Goal: Transaction & Acquisition: Purchase product/service

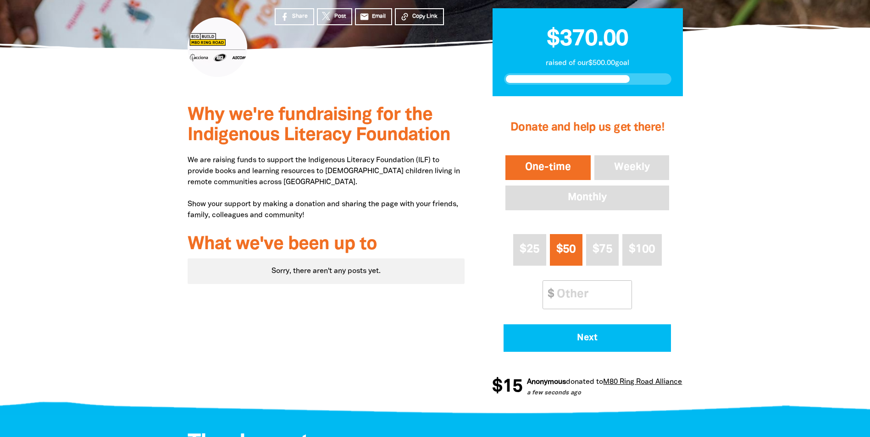
click at [548, 275] on div "$50" at bounding box center [566, 254] width 36 height 46
click at [571, 293] on input "Other Amount" at bounding box center [590, 295] width 81 height 28
type input "10"
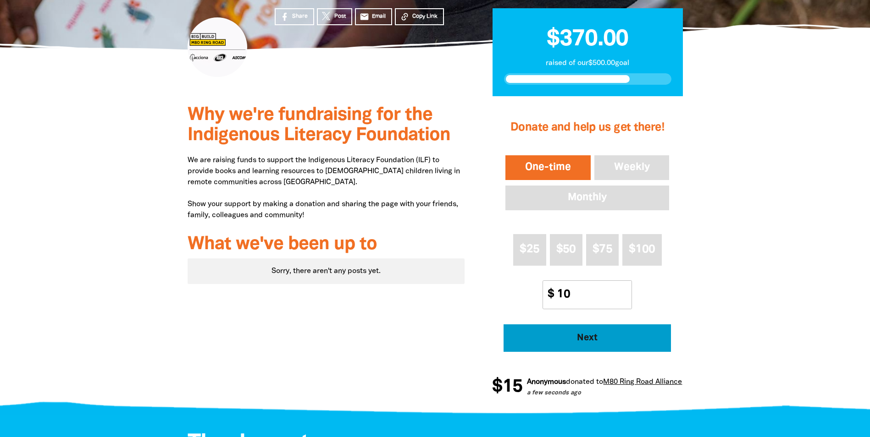
click at [571, 337] on span "Next" at bounding box center [587, 338] width 142 height 9
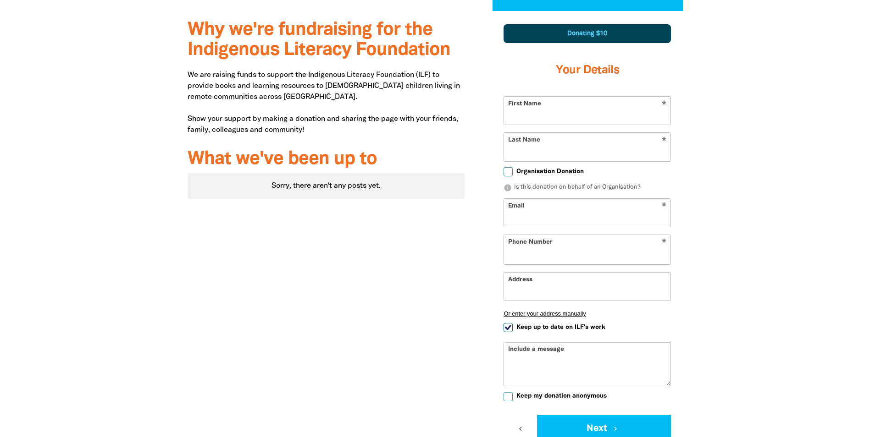
select select "AU"
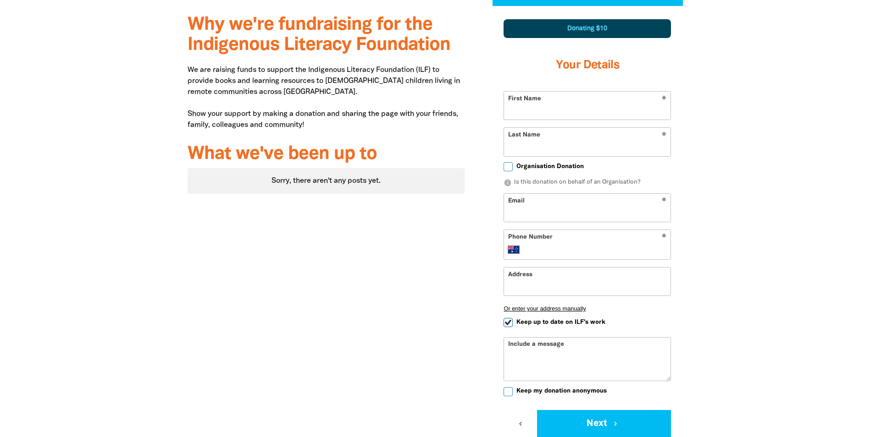
scroll to position [269, 0]
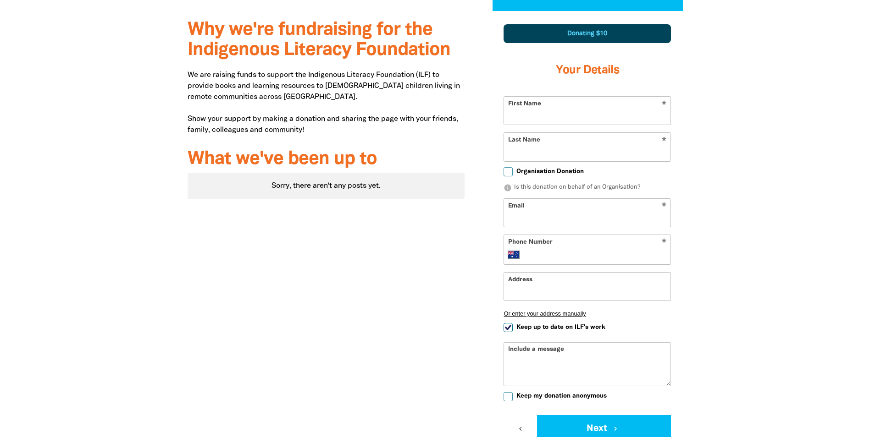
click at [558, 116] on input "First Name" at bounding box center [587, 111] width 166 height 28
type input "Tote"
type input "[PERSON_NAME]"
type input "[EMAIL_ADDRESS][PERSON_NAME][DOMAIN_NAME]"
type input "[PHONE_NUMBER]"
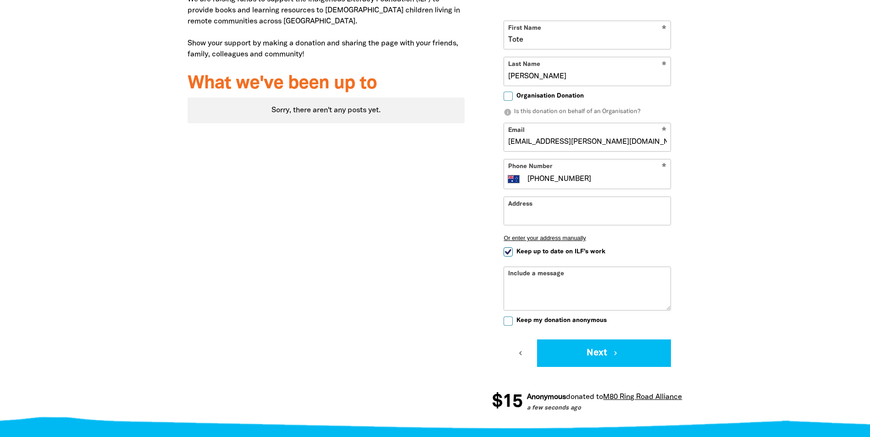
scroll to position [360, 0]
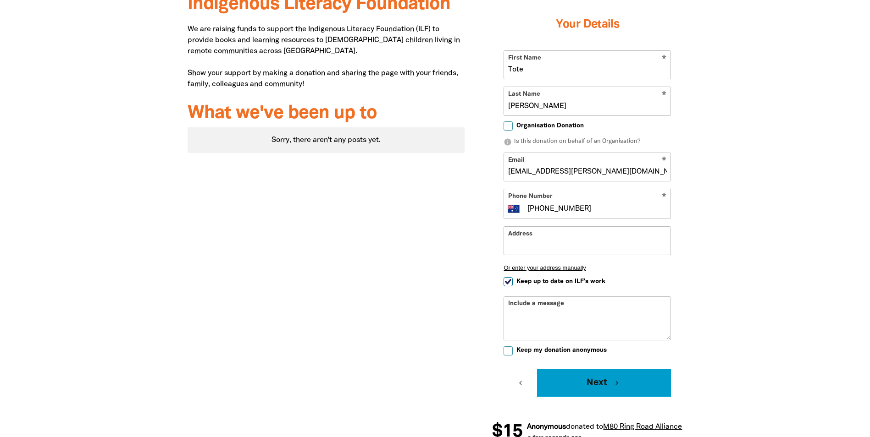
click at [567, 384] on button "Next chevron_right" at bounding box center [604, 384] width 134 height 28
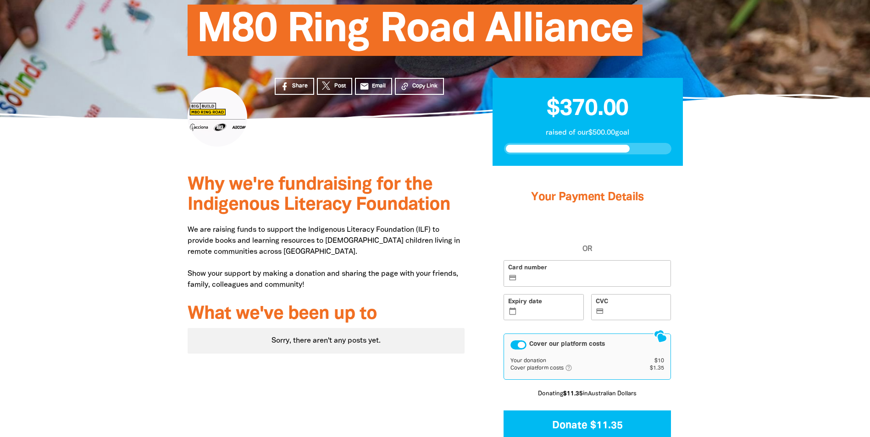
scroll to position [160, 0]
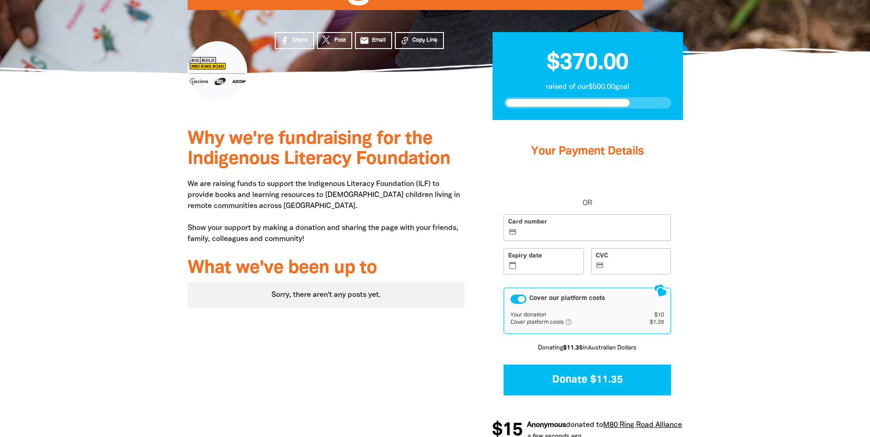
click at [564, 224] on label "Card number credit_card" at bounding box center [586, 228] width 167 height 27
click at [564, 228] on input "Card number credit_card" at bounding box center [593, 228] width 148 height 0
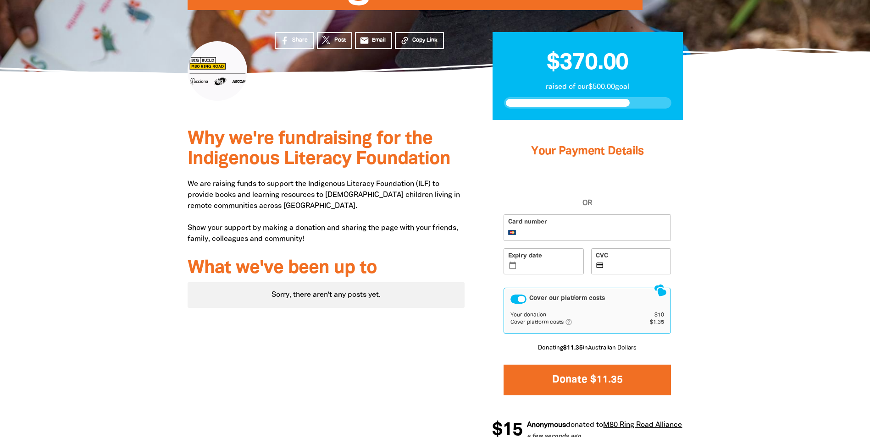
click at [583, 373] on button "Donate $11.35" at bounding box center [586, 380] width 167 height 31
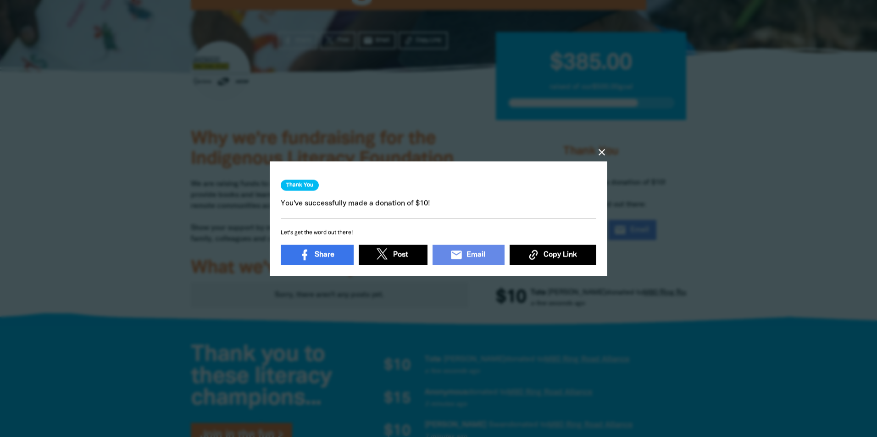
click at [601, 147] on icon "close" at bounding box center [601, 152] width 11 height 11
